Goal: Check status: Check status

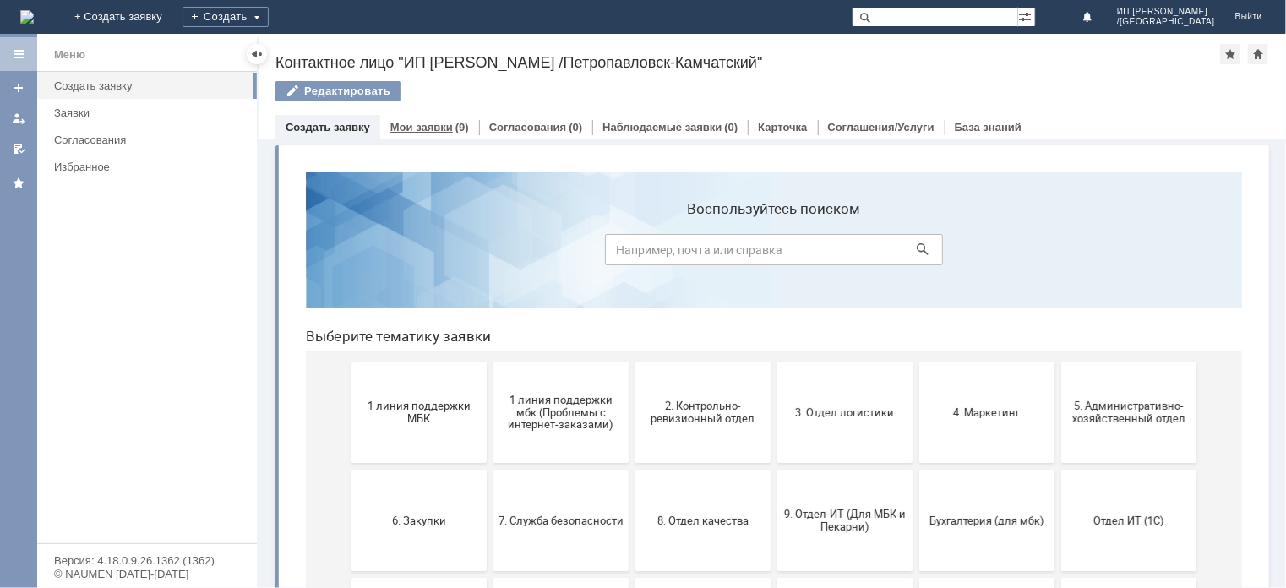
click at [409, 123] on link "Мои заявки" at bounding box center [421, 127] width 63 height 13
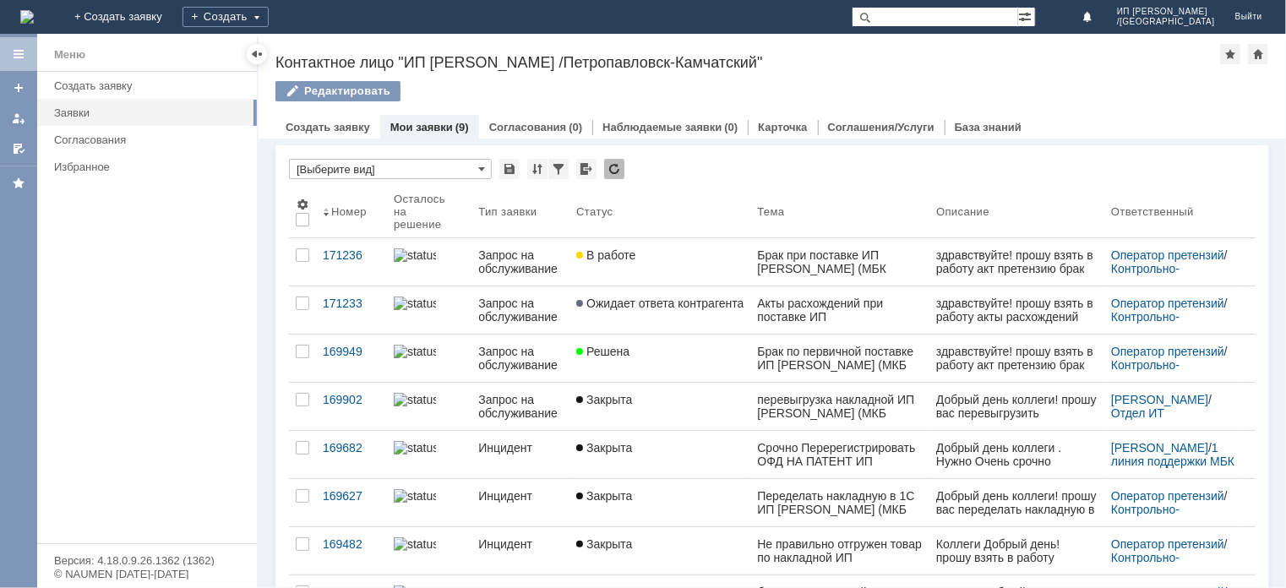
click at [540, 311] on div "Запрос на обслуживание" at bounding box center [520, 310] width 84 height 27
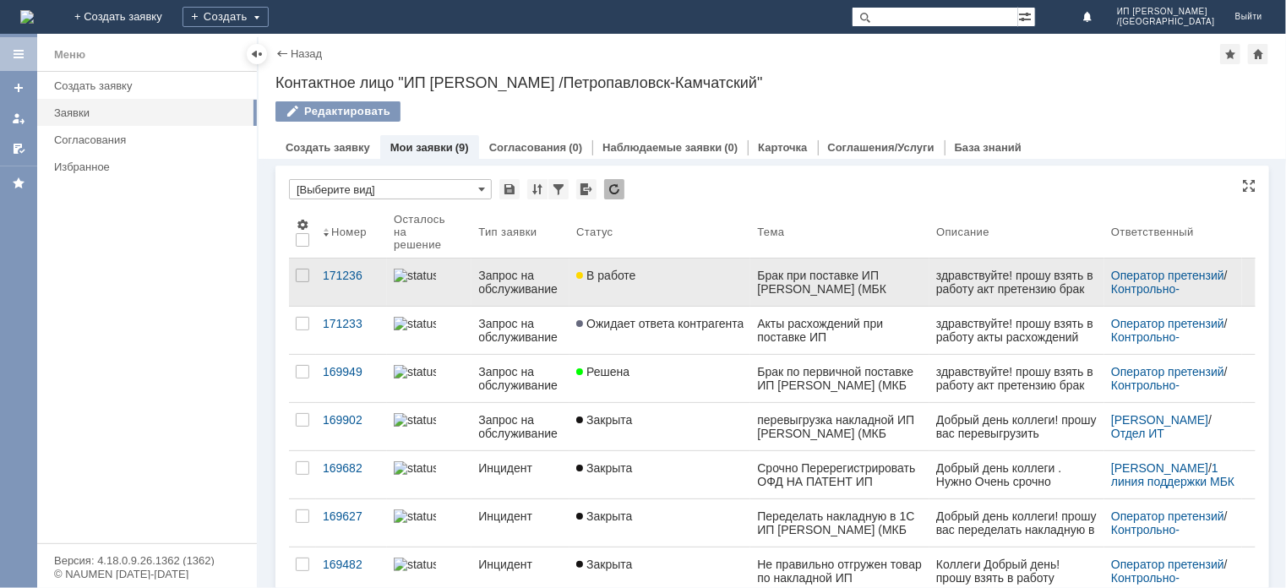
click at [591, 274] on span "В работе" at bounding box center [605, 276] width 59 height 14
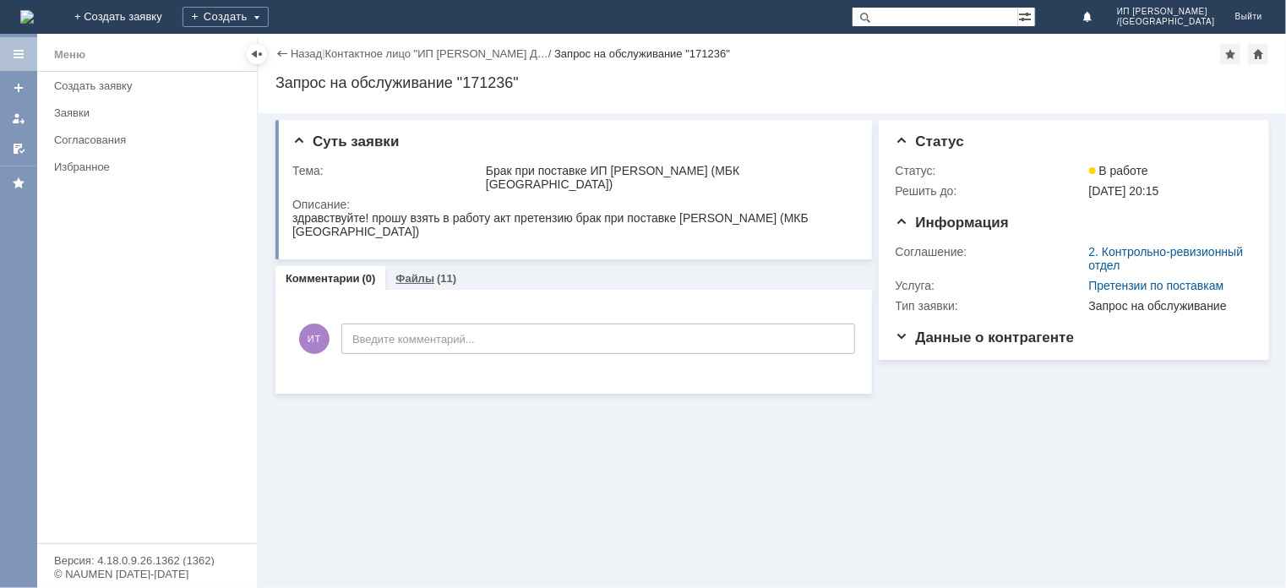
click at [411, 280] on link "Файлы" at bounding box center [414, 278] width 39 height 13
